Goal: Transaction & Acquisition: Purchase product/service

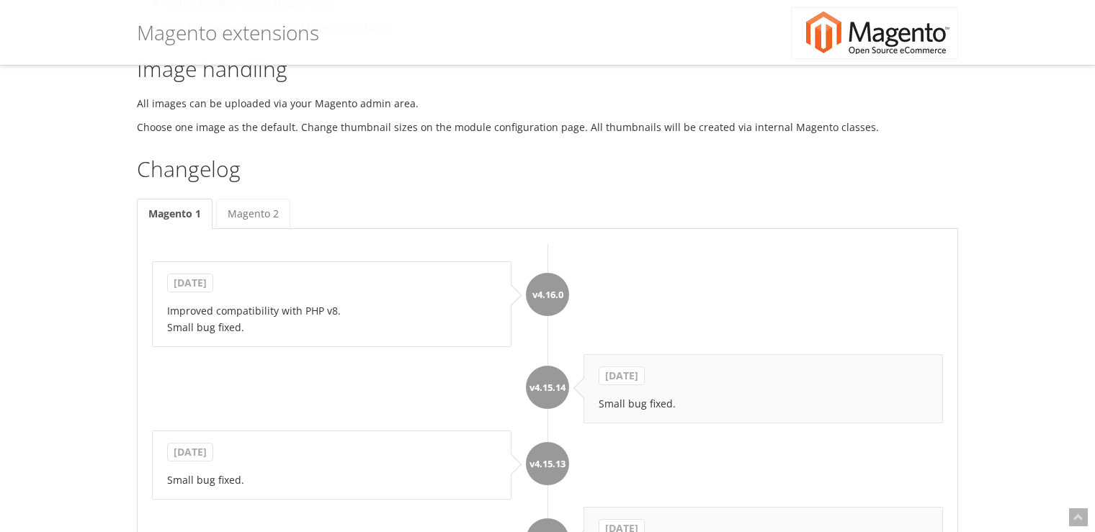
scroll to position [1008, 0]
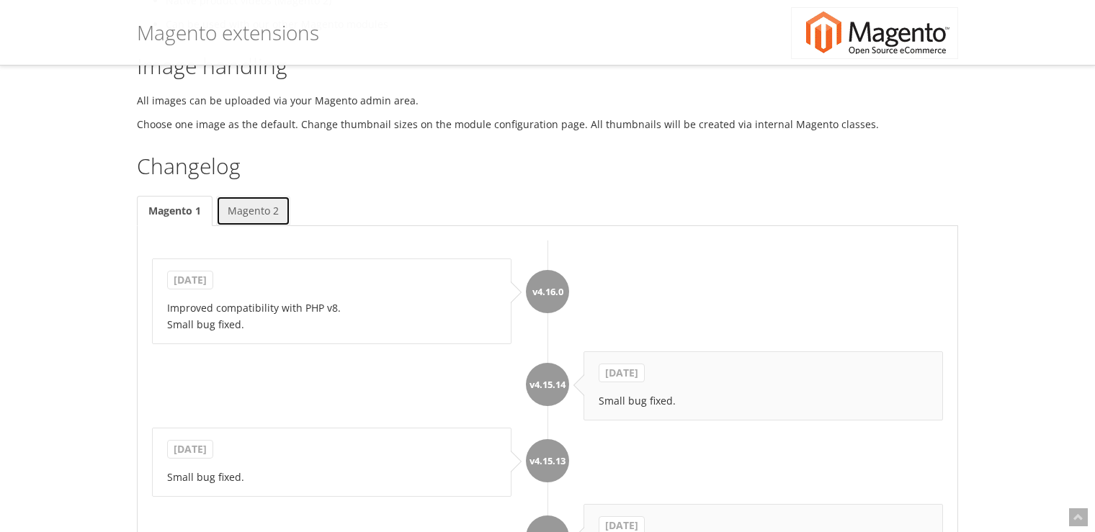
click at [260, 218] on link "Magento 2" at bounding box center [253, 211] width 74 height 30
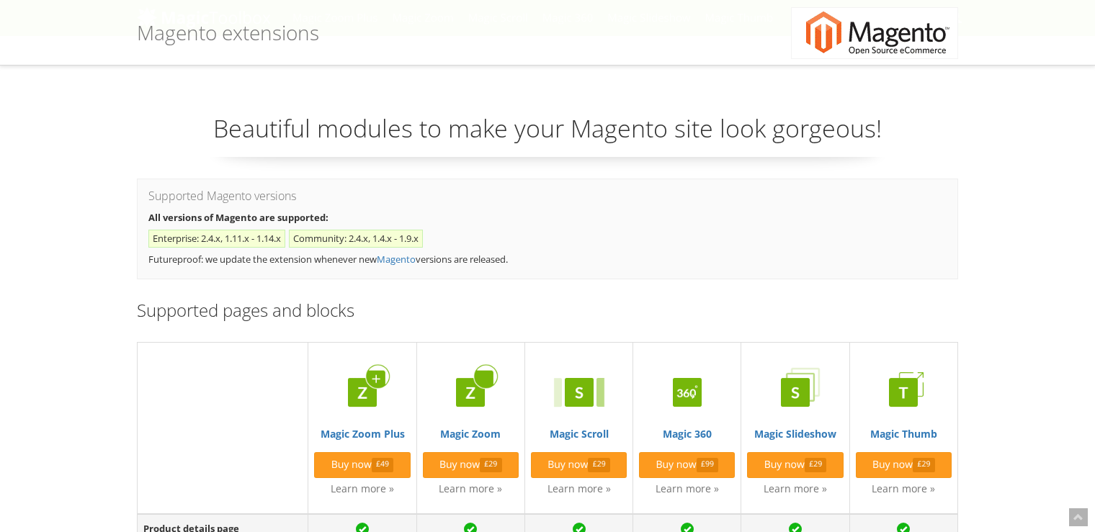
scroll to position [0, 0]
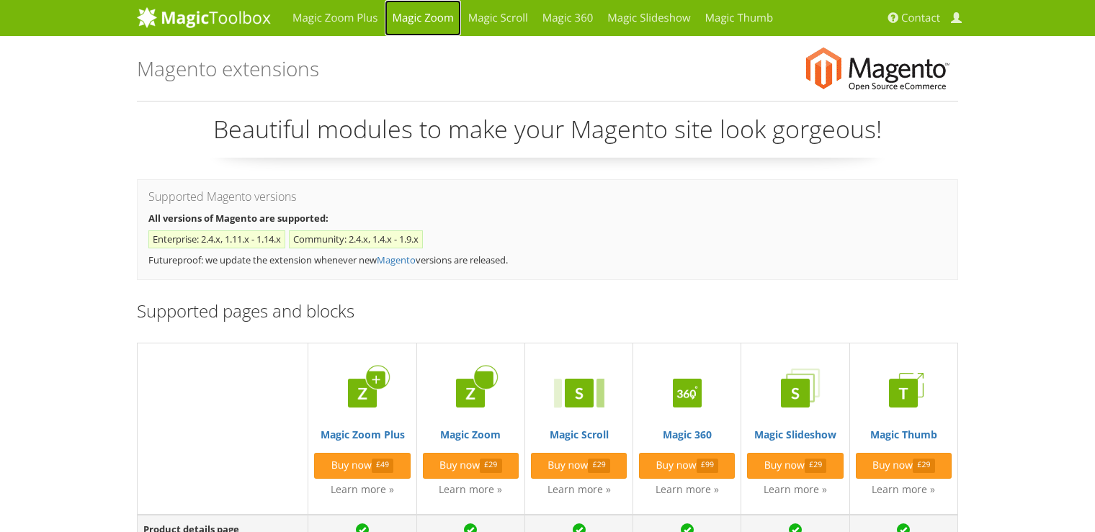
click at [421, 21] on link "Magic Zoom" at bounding box center [423, 18] width 76 height 36
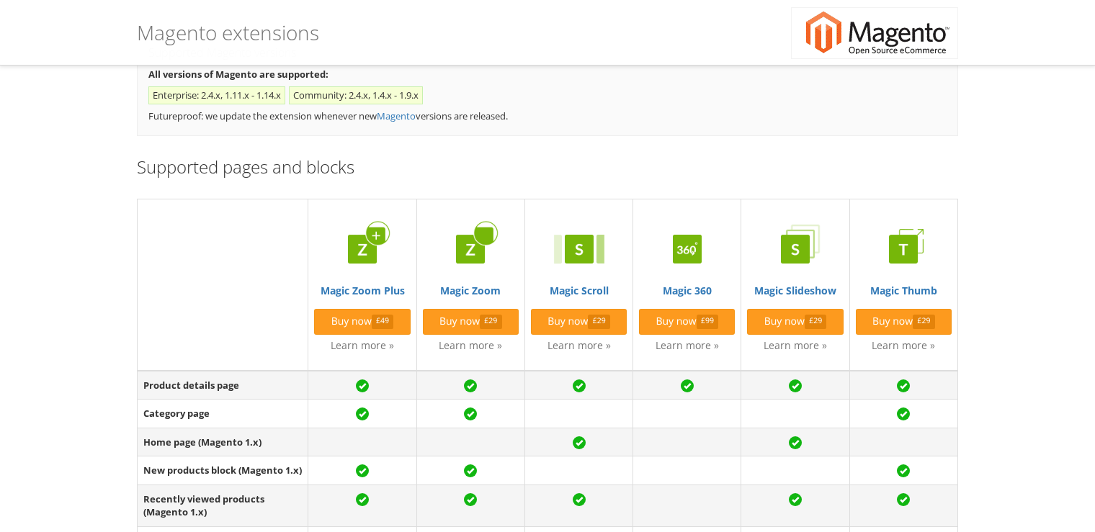
scroll to position [144, 0]
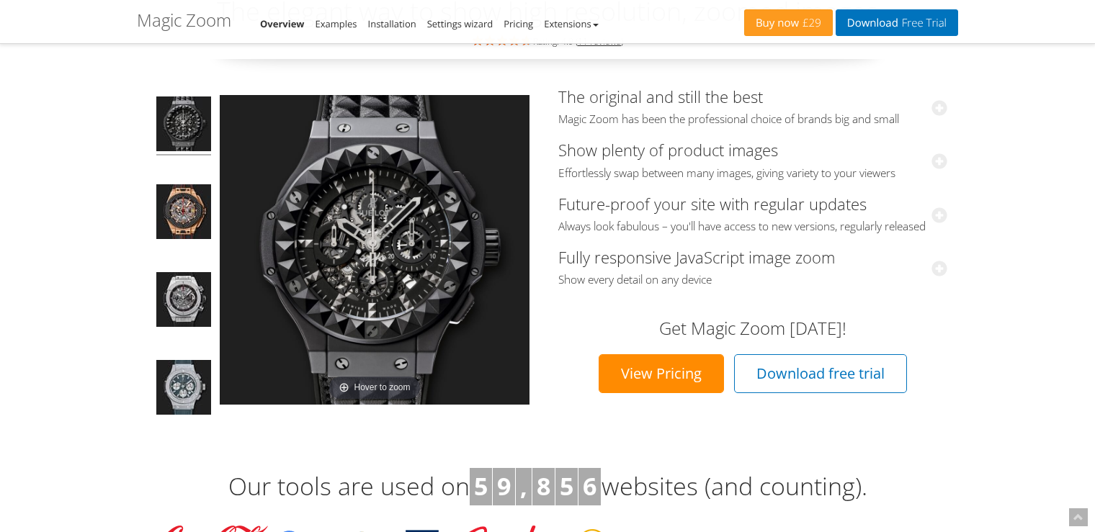
scroll to position [144, 0]
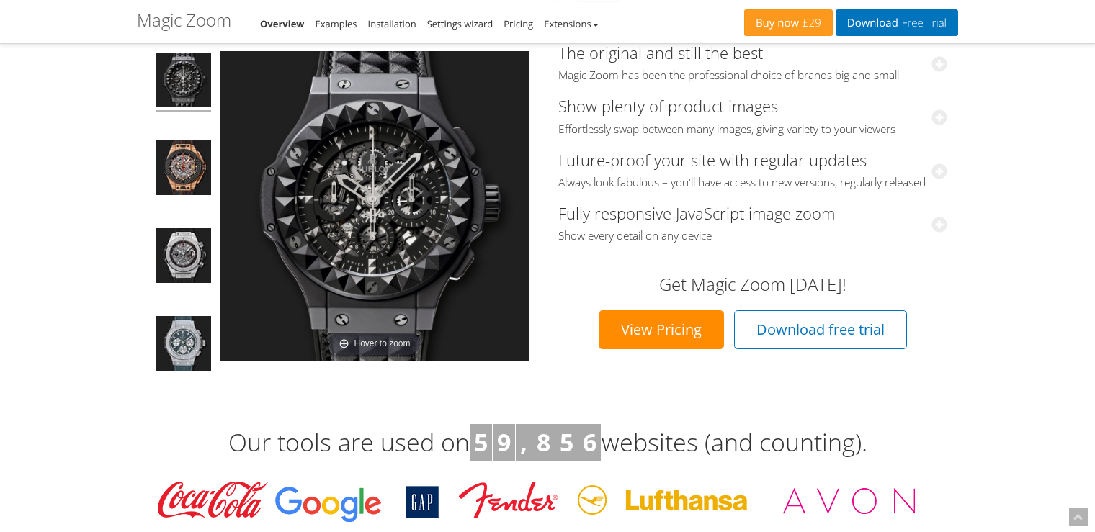
click at [661, 344] on link "View Pricing" at bounding box center [661, 329] width 125 height 39
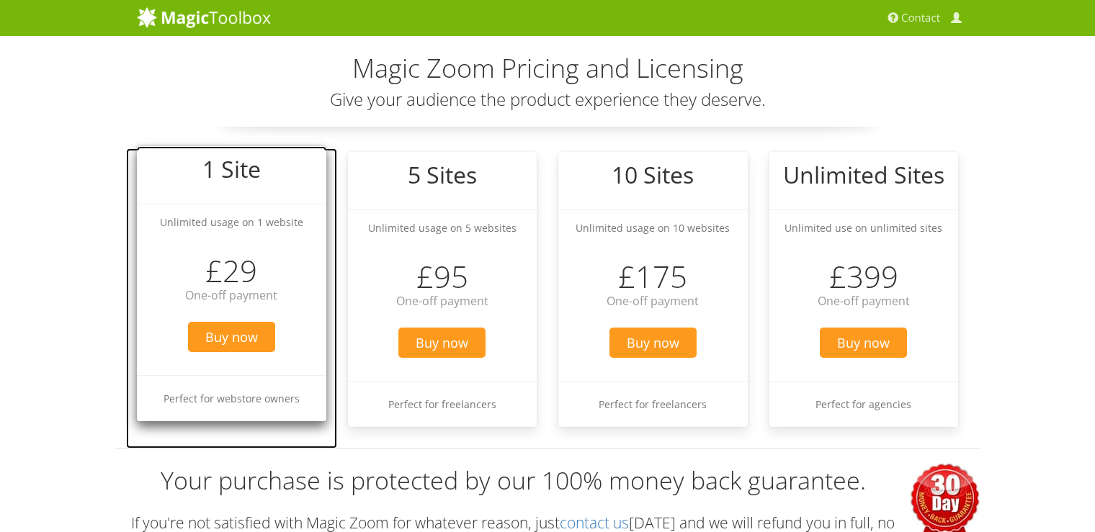
click at [232, 243] on ul "1 Site Unlimited usage on 1 website £29 One-off payment Buy now Perfect for web…" at bounding box center [231, 283] width 189 height 275
click at [232, 339] on span "Buy now" at bounding box center [231, 337] width 87 height 30
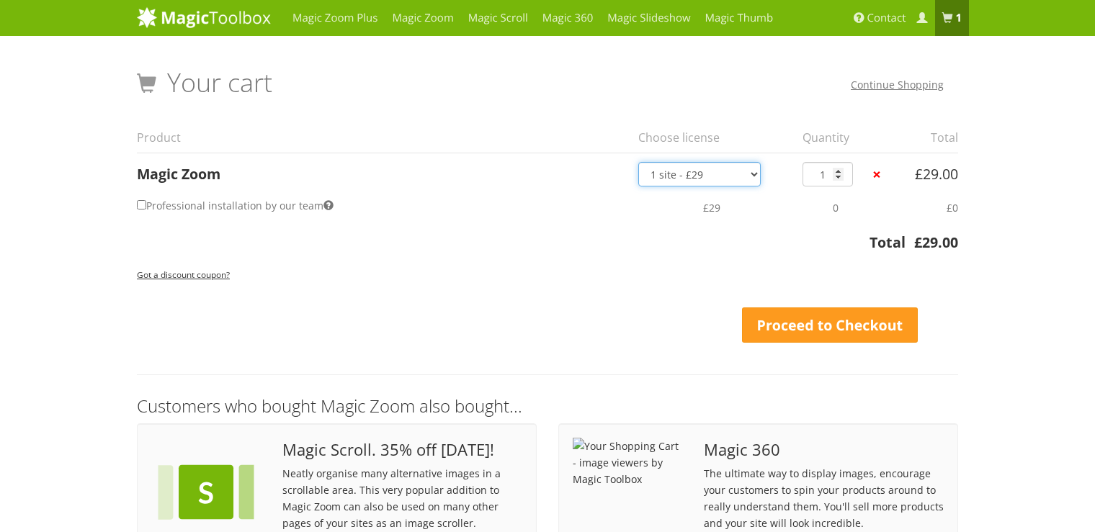
click at [746, 172] on select "1 site - £29 5 websites - £95 10 websites - £175 Unlimited - £399 Bundled - £899" at bounding box center [699, 174] width 122 height 24
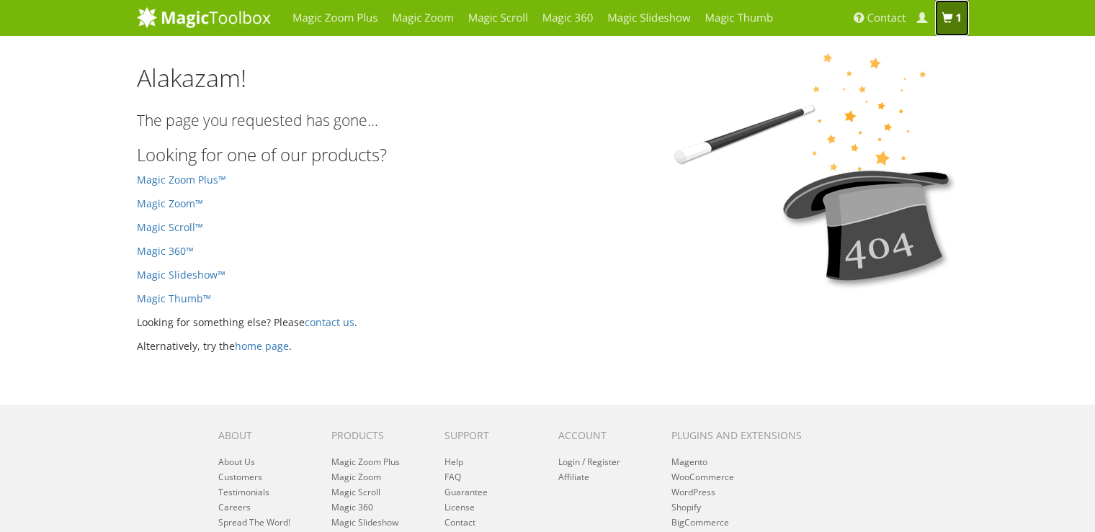
click at [947, 25] on link "1 item" at bounding box center [952, 18] width 35 height 36
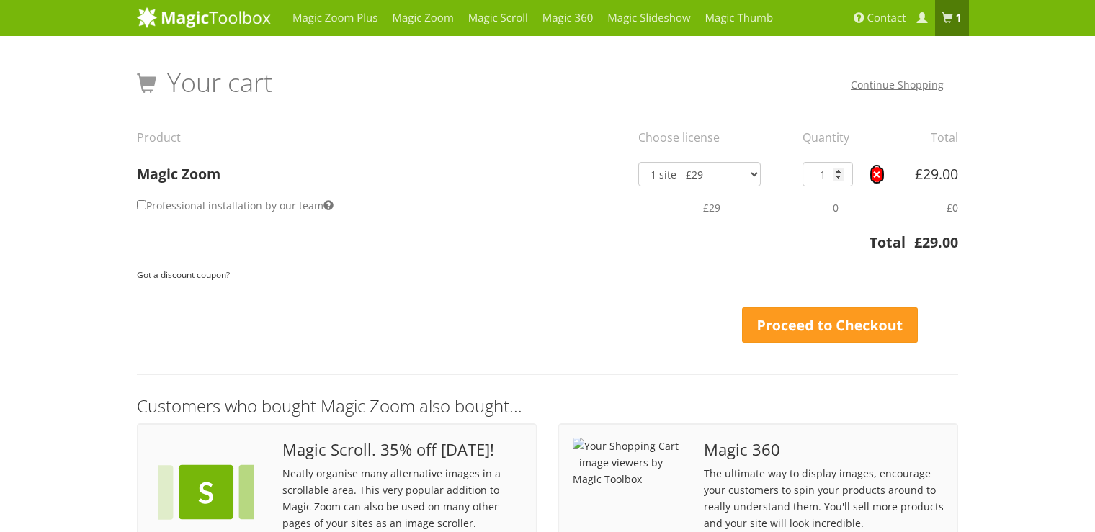
click at [879, 177] on link "×" at bounding box center [876, 174] width 15 height 15
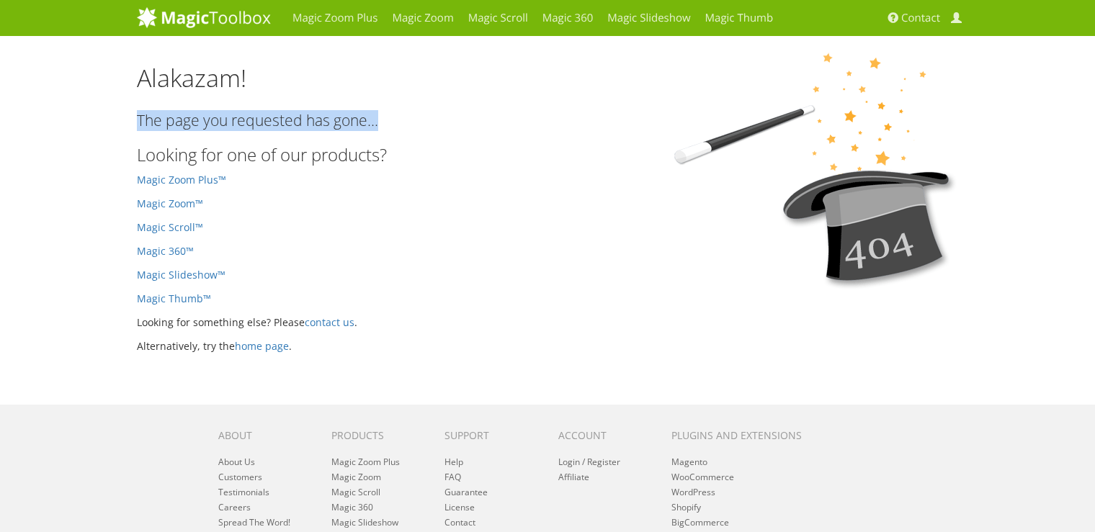
drag, startPoint x: 400, startPoint y: 124, endPoint x: 122, endPoint y: 130, distance: 277.4
click at [122, 130] on div "Magic Zoom Plus Magic Zoom Magic Scroll Magic 360 Magic Slideshow Magic Thumb" at bounding box center [547, 338] width 1095 height 677
copy p "The page you requested has gone..."
